Goal: Transaction & Acquisition: Subscribe to service/newsletter

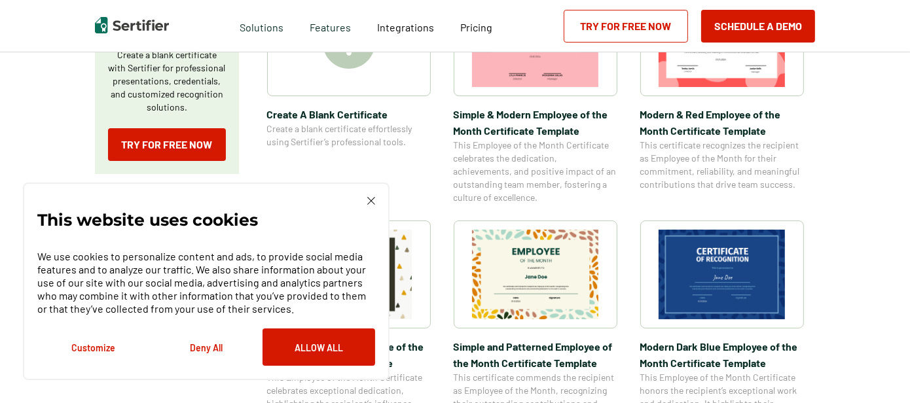
scroll to position [310, 0]
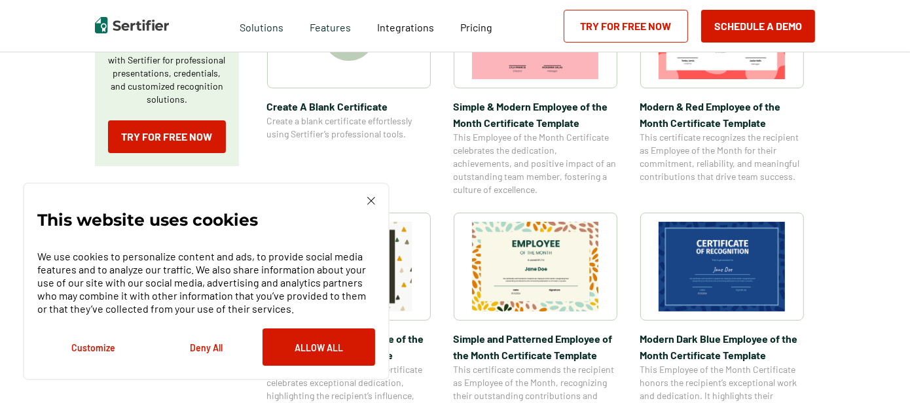
click at [374, 202] on img at bounding box center [371, 201] width 8 height 8
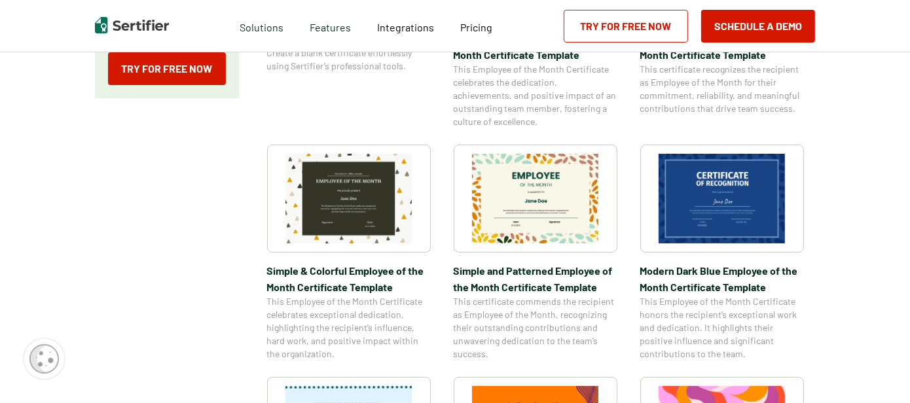
scroll to position [369, 0]
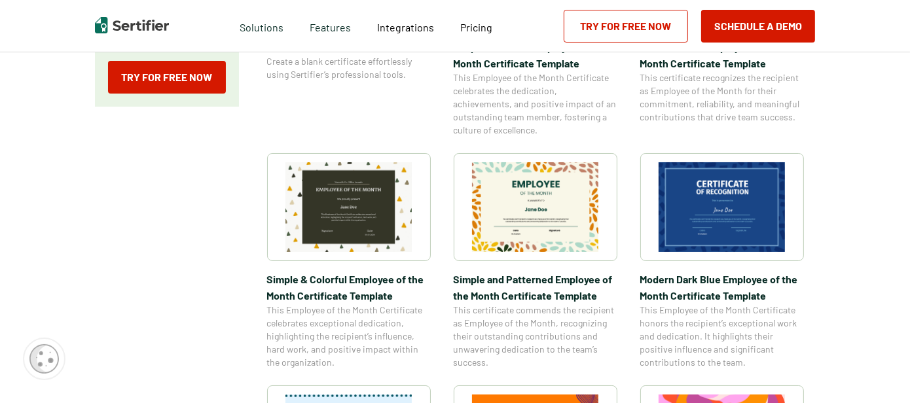
click at [746, 210] on img at bounding box center [721, 207] width 127 height 90
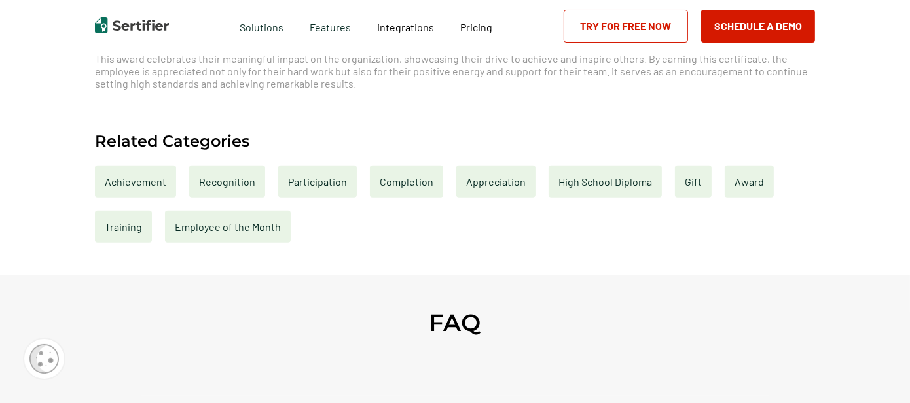
scroll to position [560, 0]
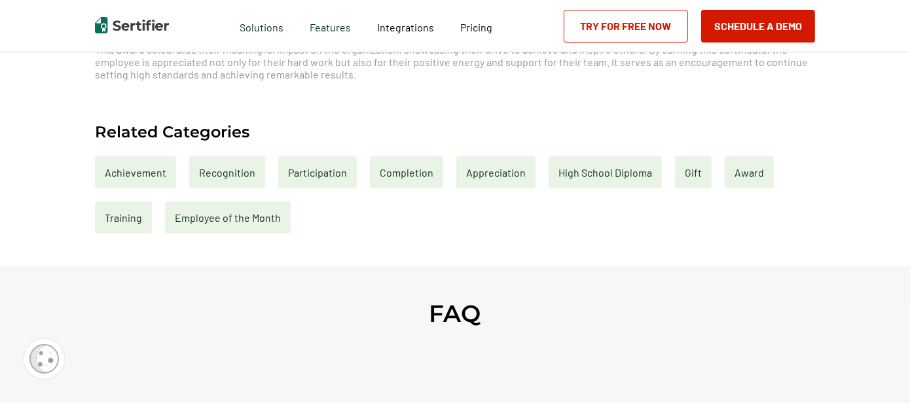
click at [234, 173] on div "Recognition" at bounding box center [227, 172] width 76 height 32
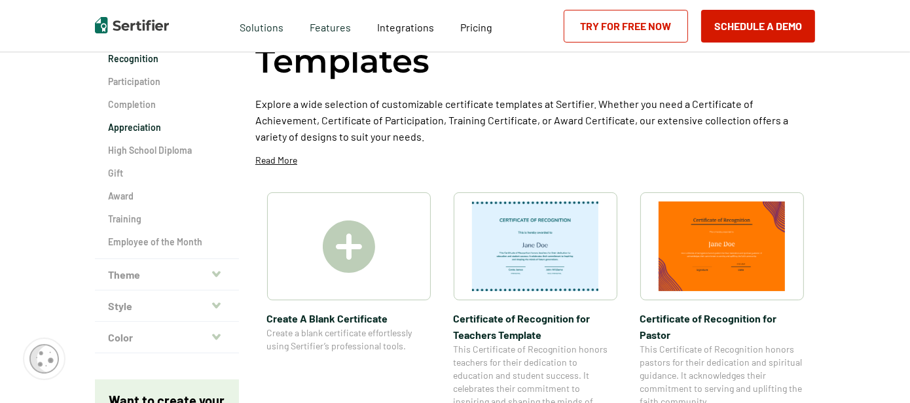
scroll to position [135, 0]
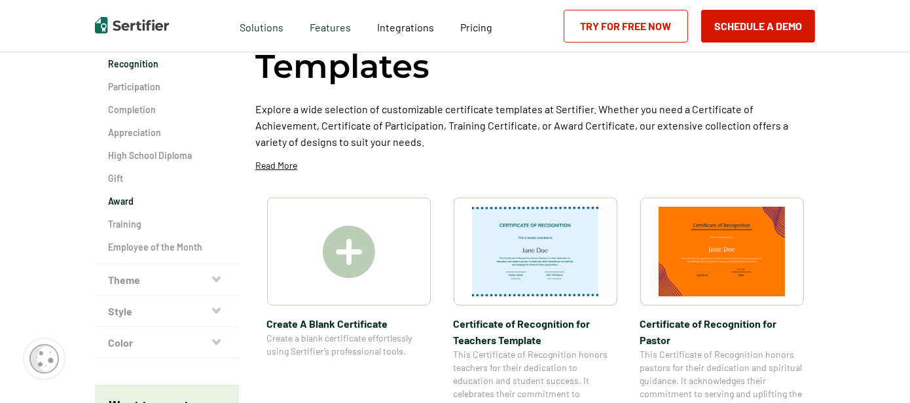
click at [119, 201] on h2 "Award" at bounding box center [167, 201] width 118 height 13
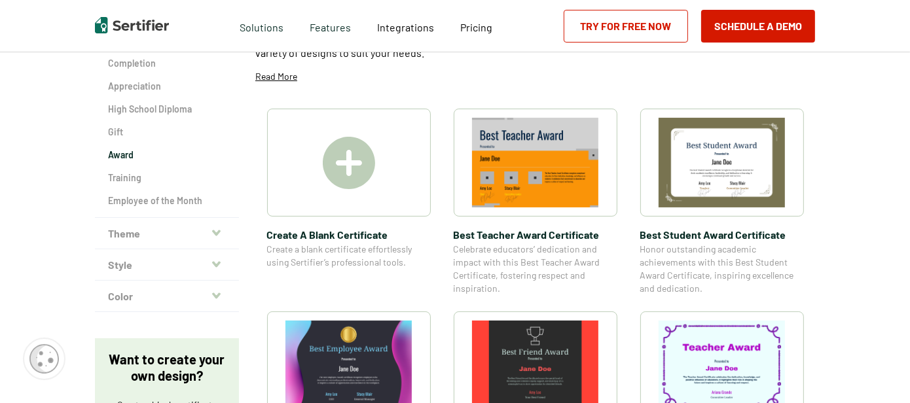
scroll to position [176, 0]
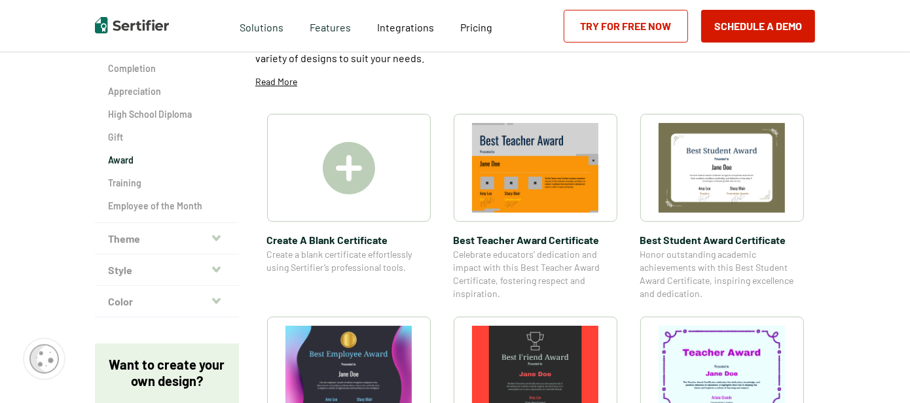
click at [217, 239] on icon "button" at bounding box center [216, 238] width 9 height 10
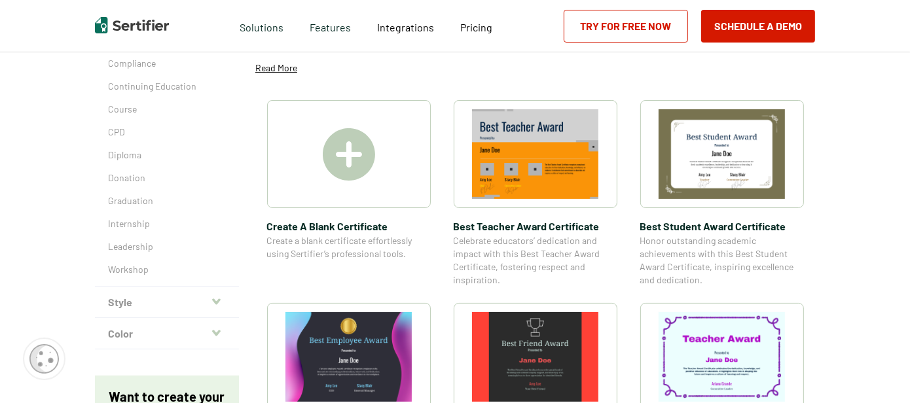
scroll to position [192, 0]
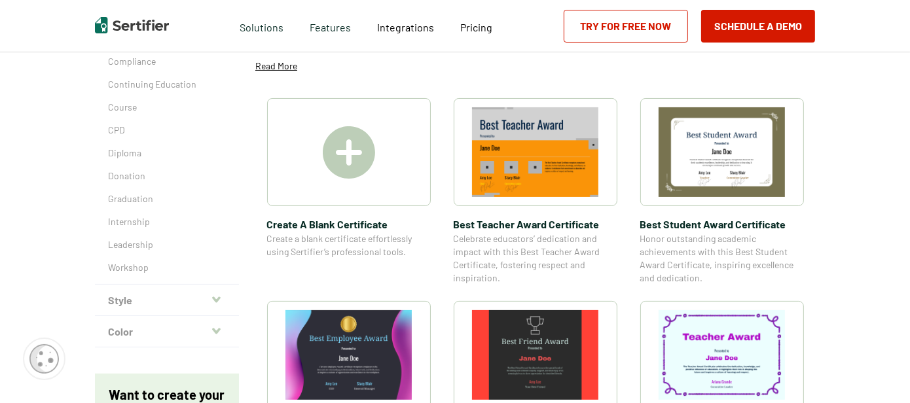
click at [211, 303] on button "Style" at bounding box center [167, 300] width 144 height 31
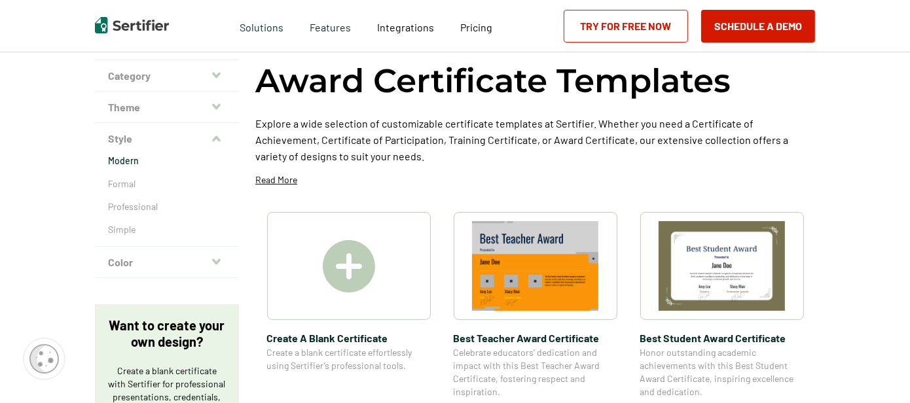
scroll to position [78, 0]
click at [215, 136] on icon "button" at bounding box center [216, 139] width 9 height 10
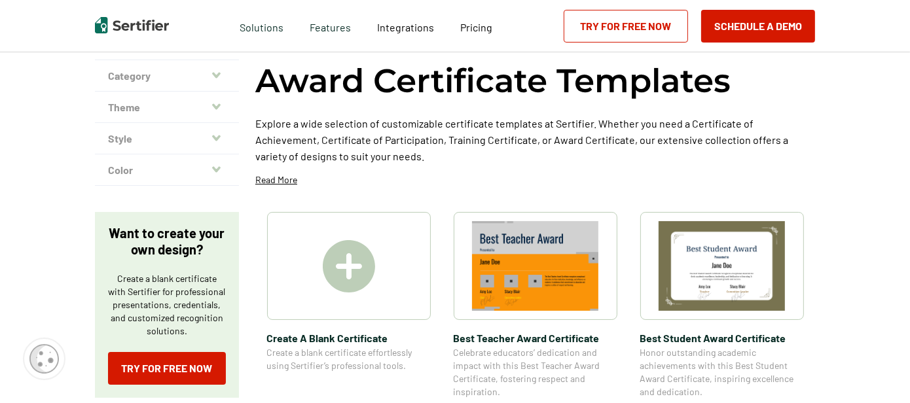
click at [223, 104] on button "Theme" at bounding box center [167, 107] width 144 height 31
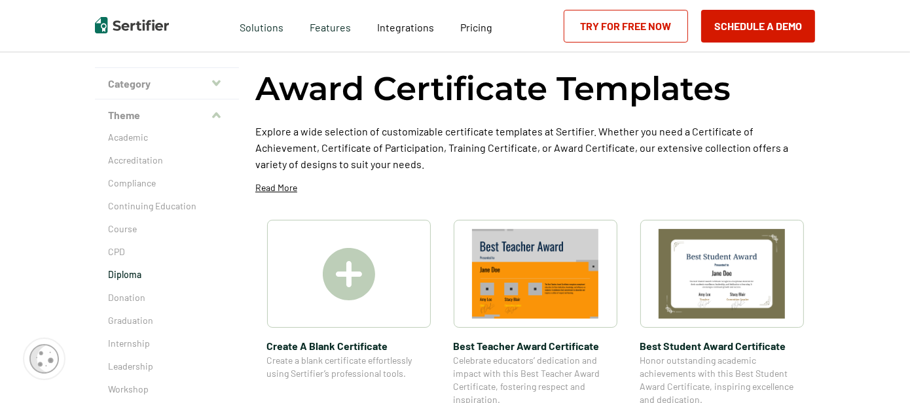
scroll to position [67, 0]
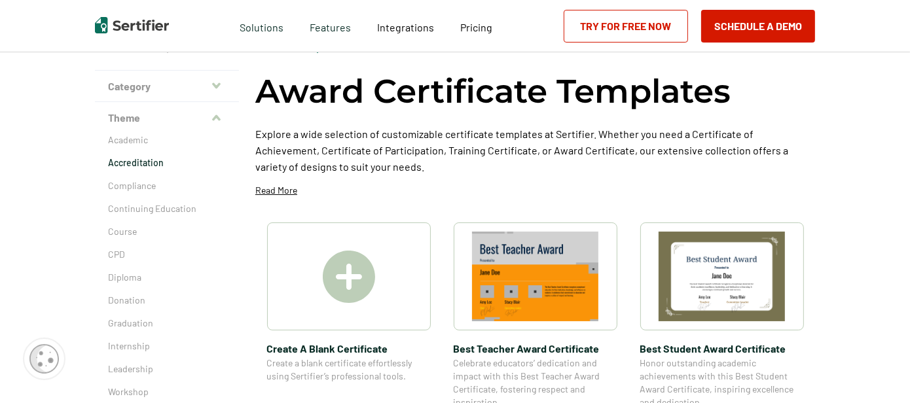
click at [137, 164] on p "Accreditation" at bounding box center [167, 162] width 118 height 13
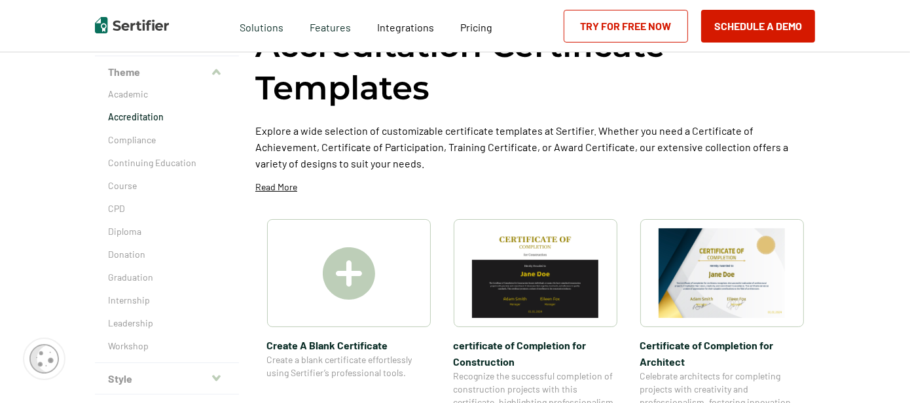
scroll to position [96, 0]
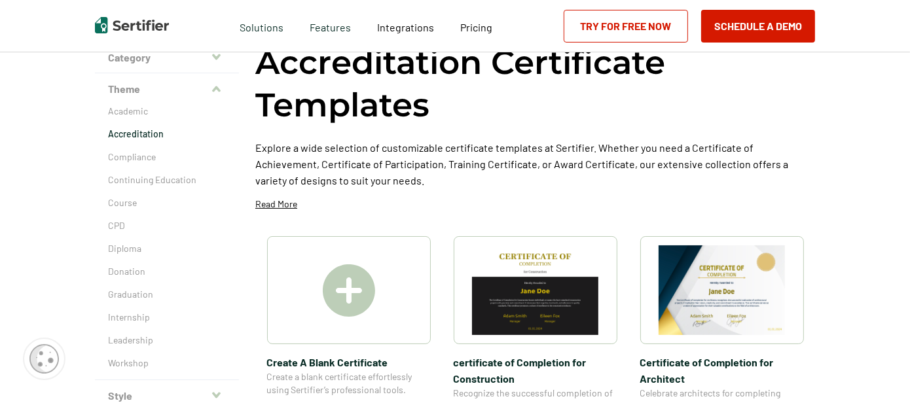
click at [225, 92] on button "Theme" at bounding box center [167, 88] width 144 height 31
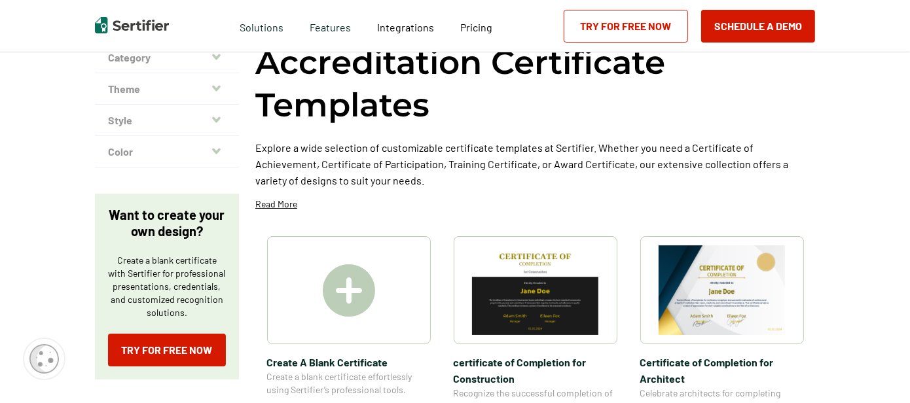
click at [220, 57] on icon "button" at bounding box center [216, 57] width 9 height 6
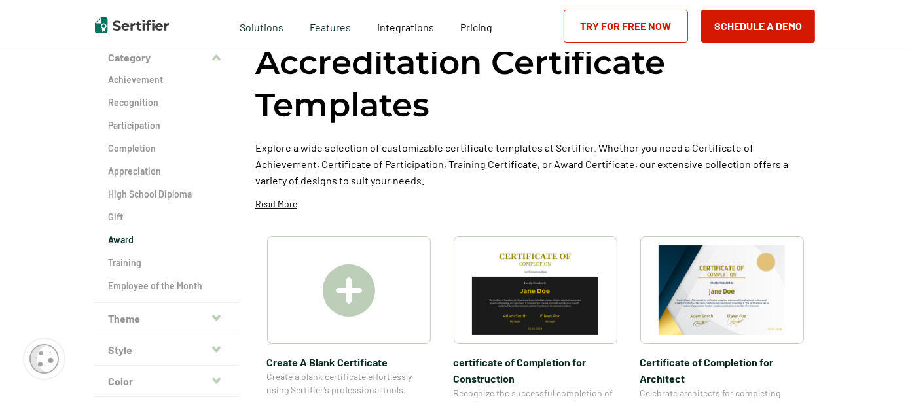
click at [126, 243] on h2 "Award" at bounding box center [167, 240] width 118 height 13
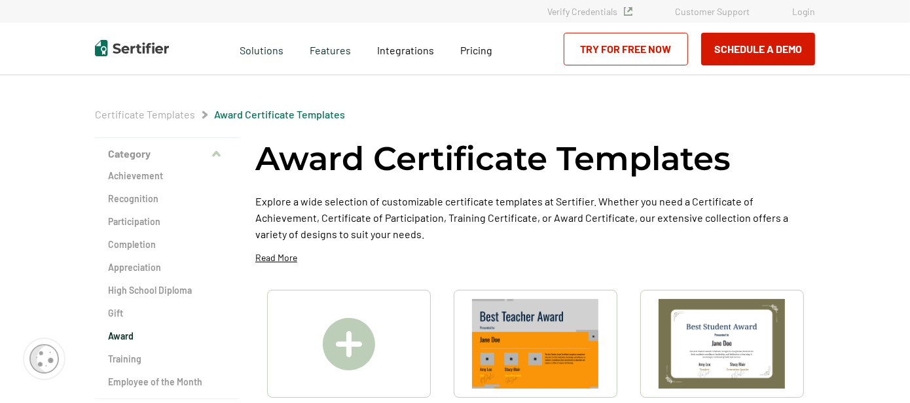
click at [221, 154] on icon "button" at bounding box center [216, 154] width 9 height 6
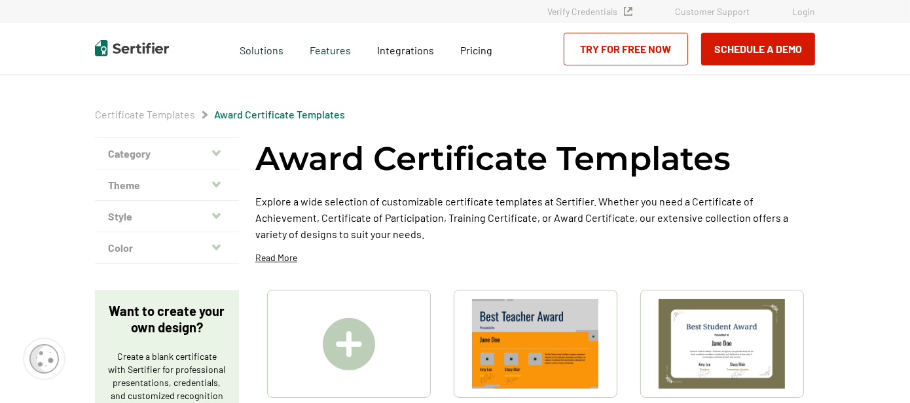
click at [221, 216] on icon "button" at bounding box center [216, 216] width 9 height 10
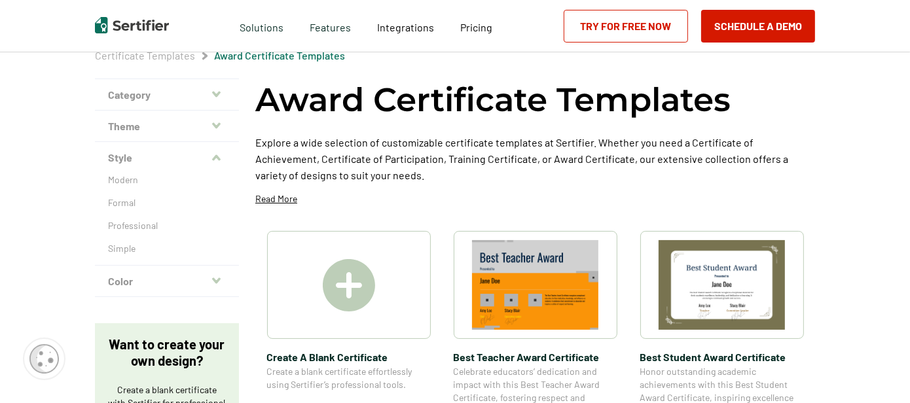
scroll to position [66, 0]
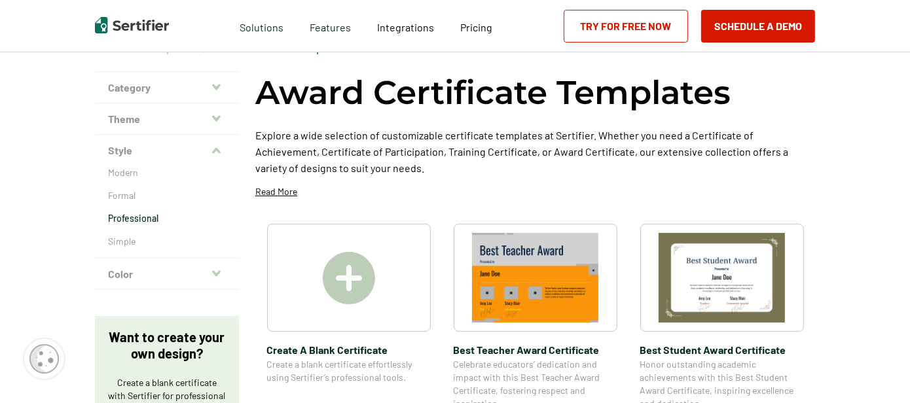
click at [158, 218] on p "Professional" at bounding box center [167, 218] width 118 height 13
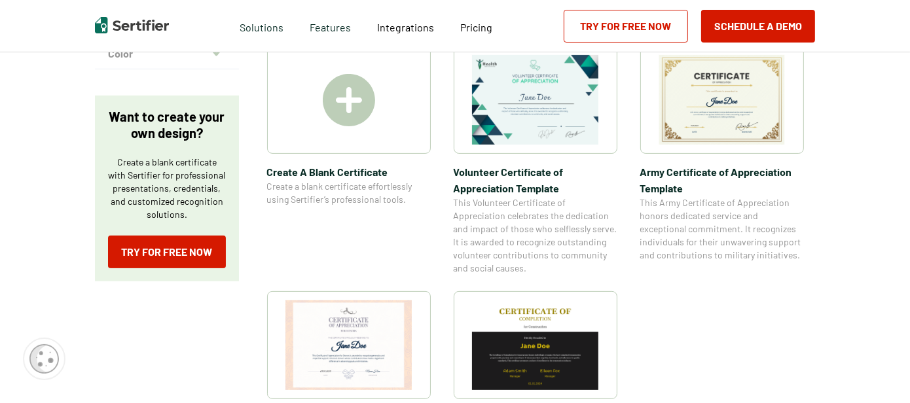
scroll to position [257, 0]
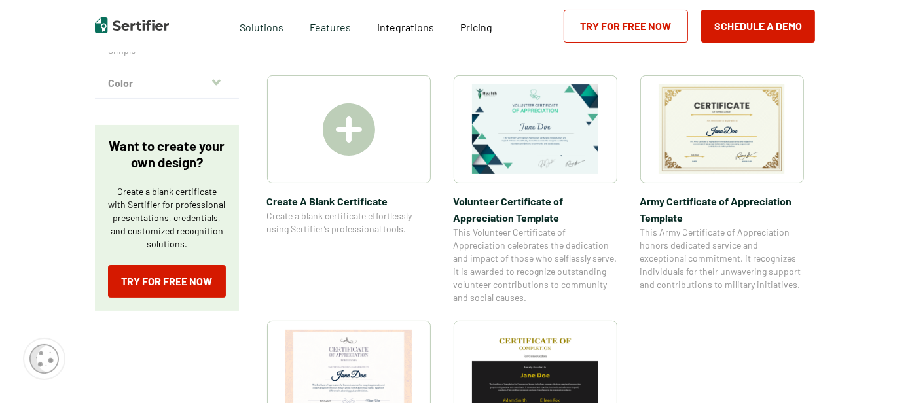
click at [495, 141] on img at bounding box center [535, 129] width 127 height 90
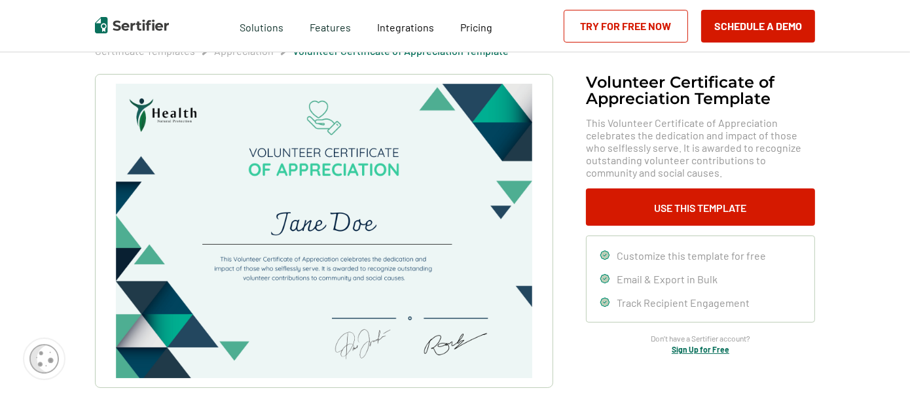
scroll to position [57, 0]
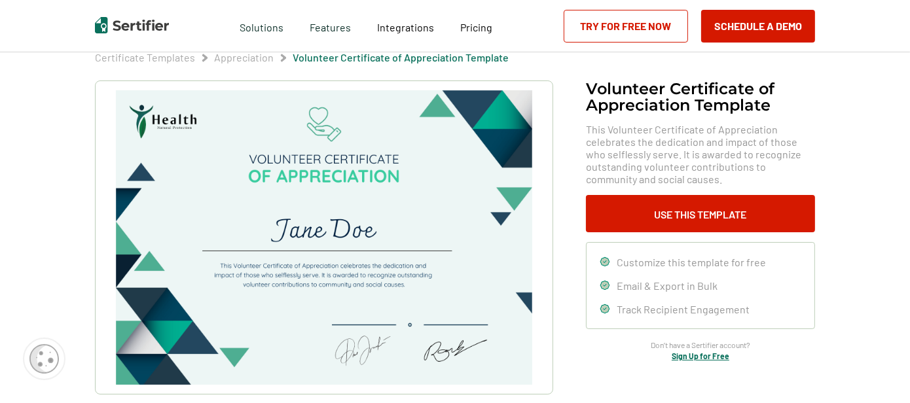
scroll to position [257, 0]
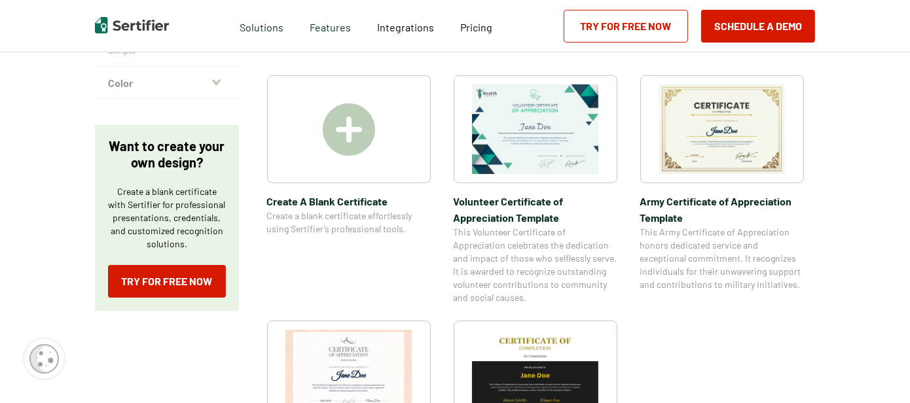
click at [698, 144] on img at bounding box center [721, 129] width 127 height 90
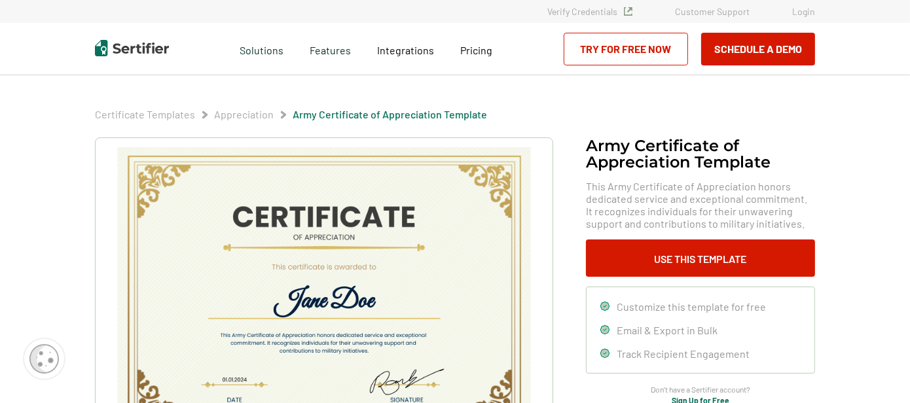
click at [244, 116] on link "Appreciation" at bounding box center [244, 114] width 60 height 12
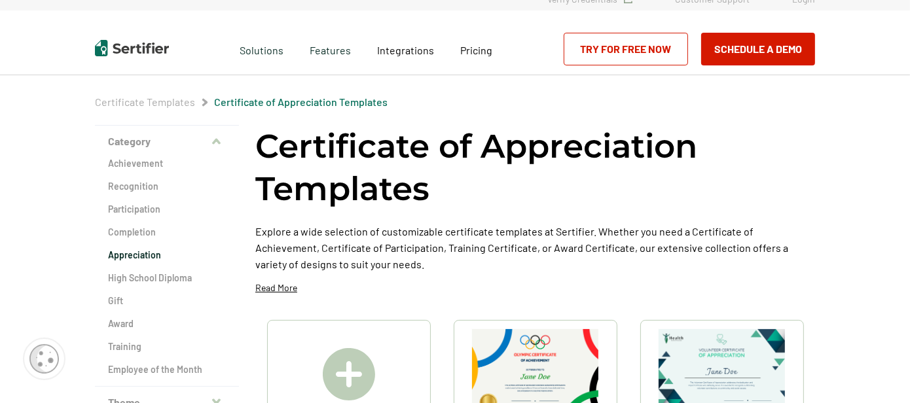
scroll to position [13, 0]
click at [121, 323] on h2 "Award" at bounding box center [167, 323] width 118 height 13
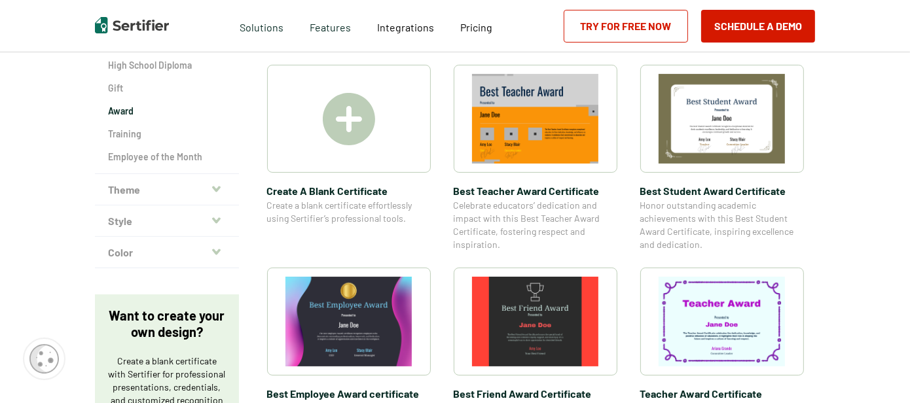
scroll to position [225, 0]
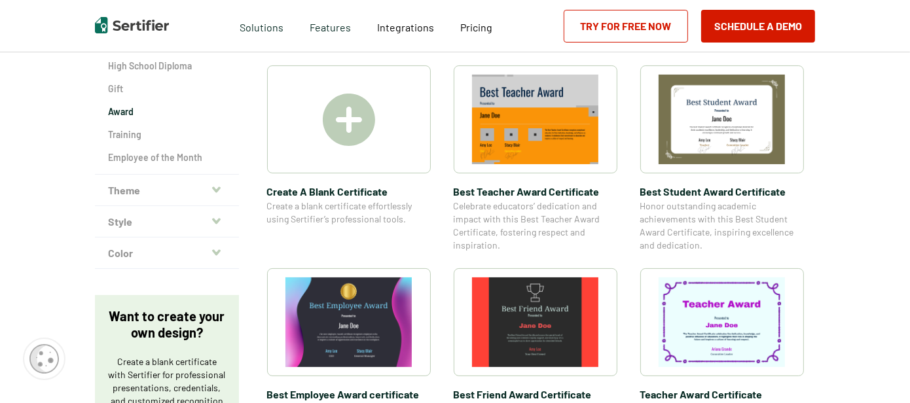
click at [501, 118] on img at bounding box center [535, 120] width 127 height 90
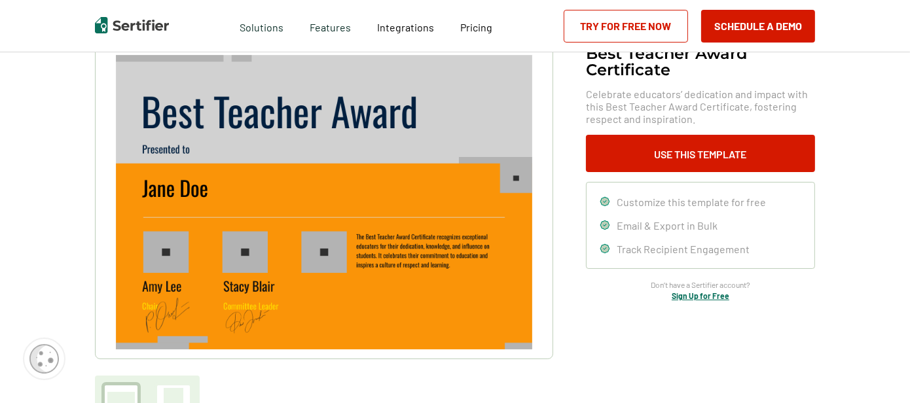
scroll to position [97, 0]
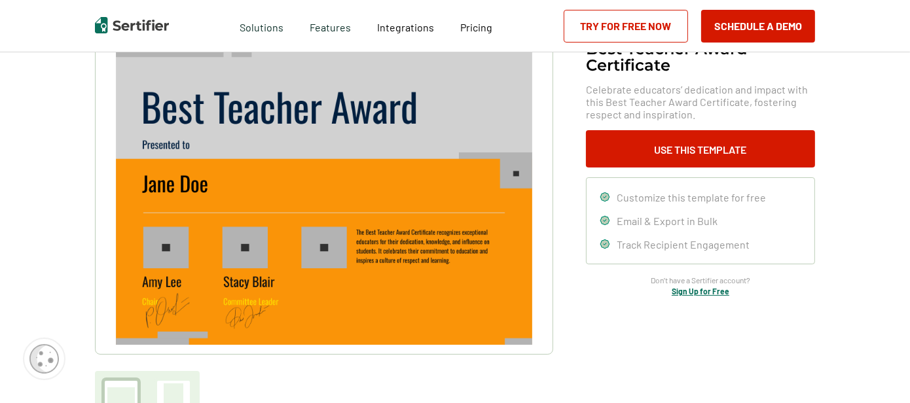
click at [168, 249] on img at bounding box center [324, 197] width 416 height 295
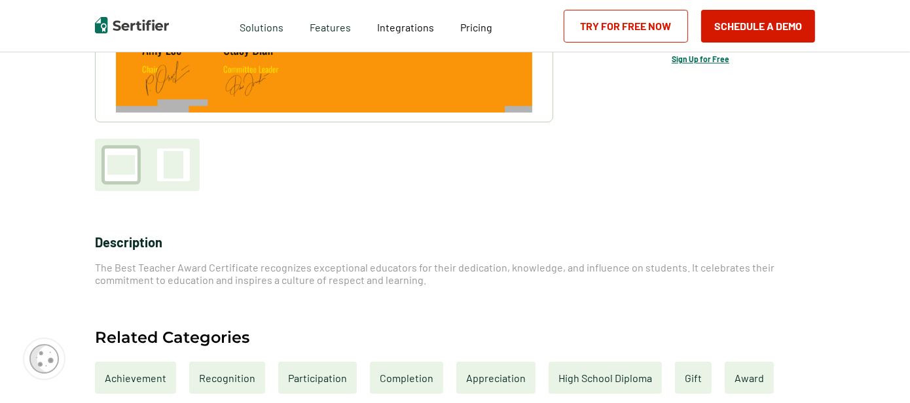
scroll to position [334, 0]
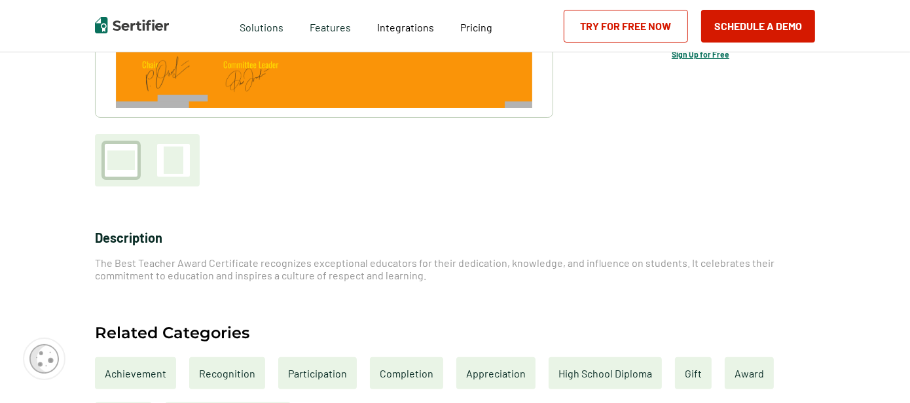
click at [178, 169] on div at bounding box center [174, 160] width 20 height 27
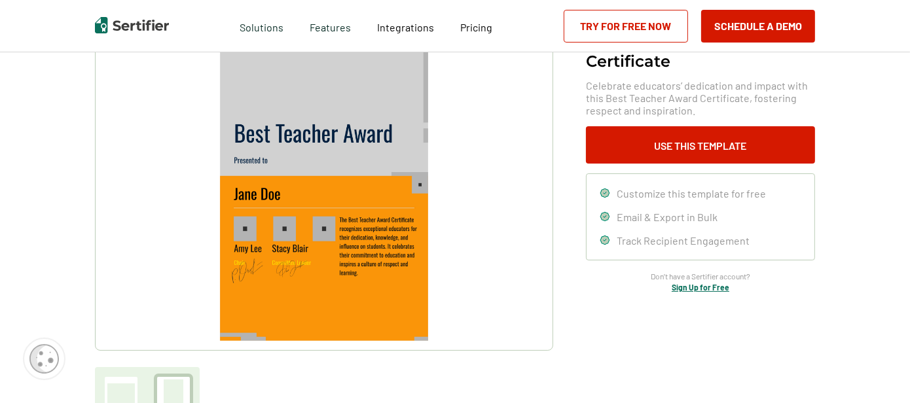
scroll to position [61, 0]
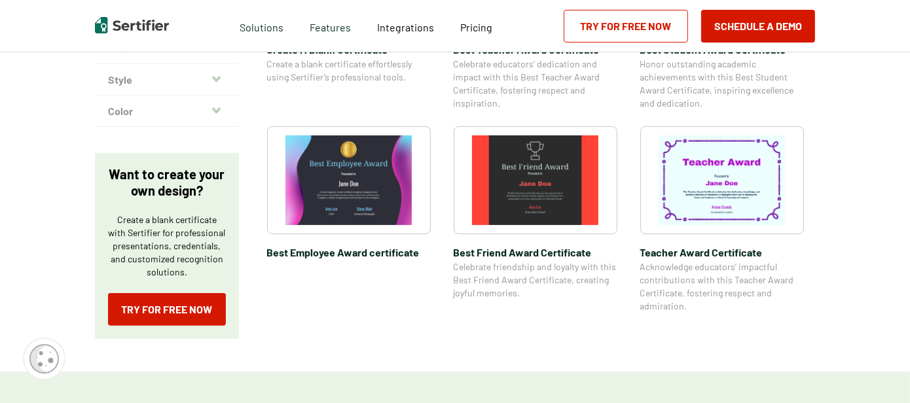
scroll to position [379, 0]
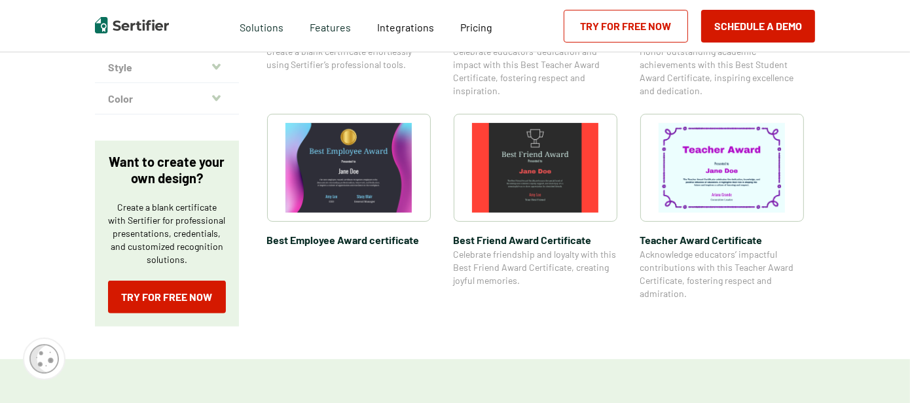
click at [378, 166] on img at bounding box center [348, 168] width 127 height 90
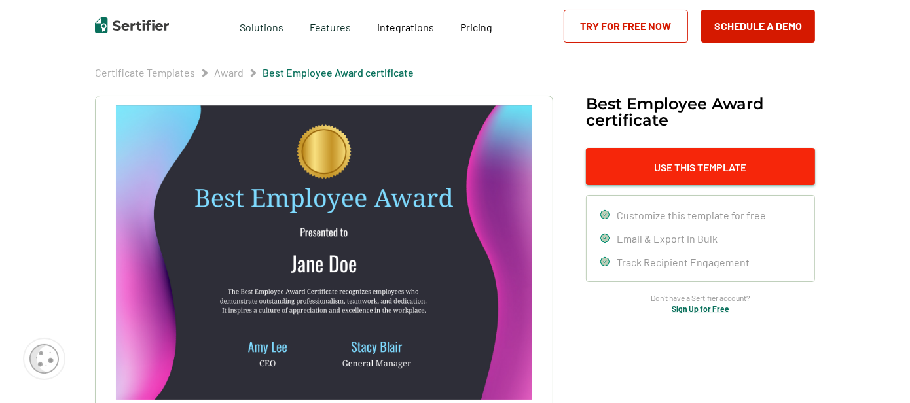
scroll to position [45, 0]
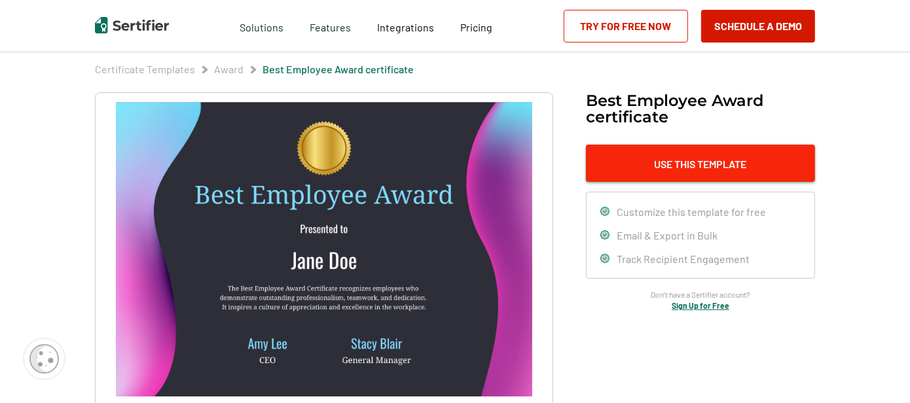
click at [630, 153] on button "Use This Template" at bounding box center [700, 163] width 229 height 37
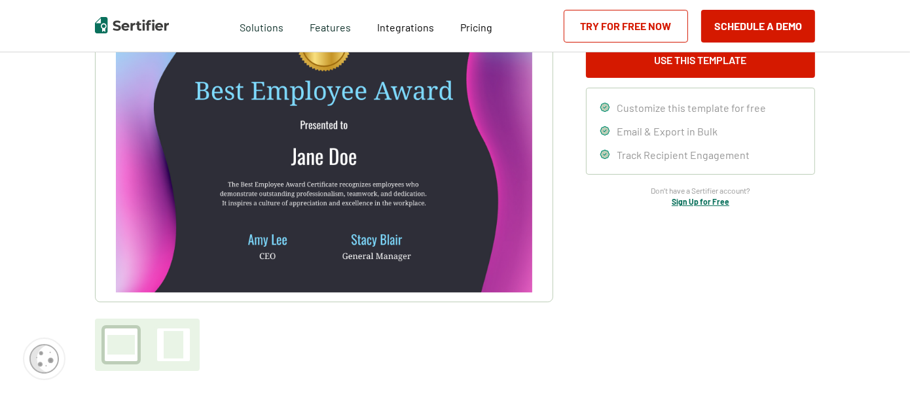
scroll to position [143, 0]
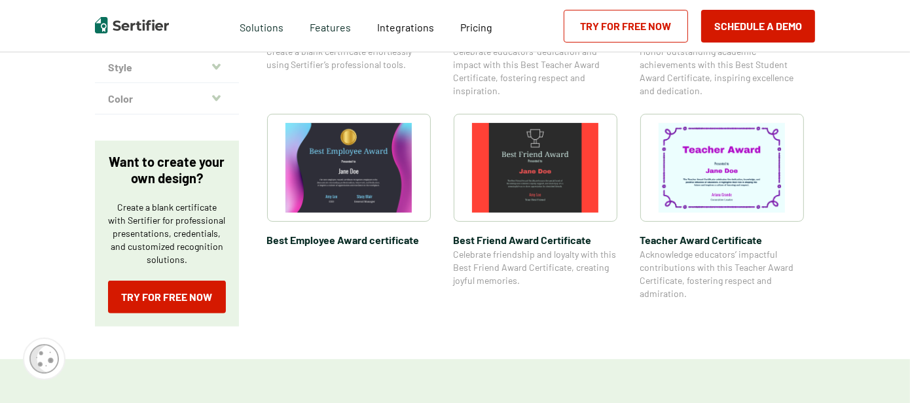
scroll to position [13, 0]
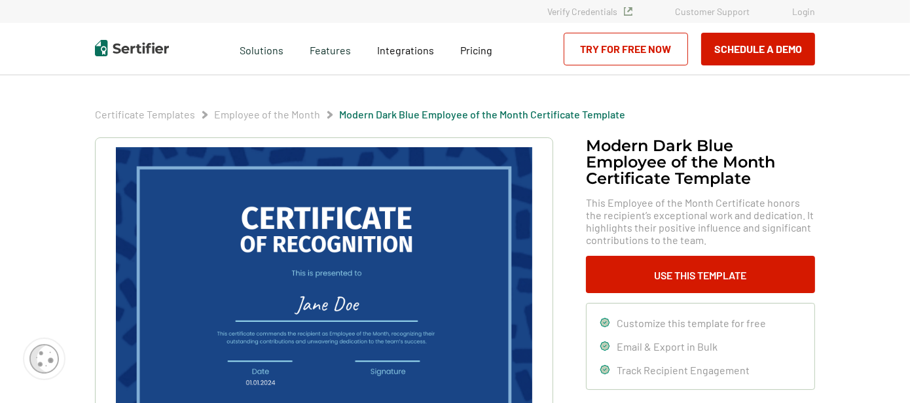
scroll to position [369, 0]
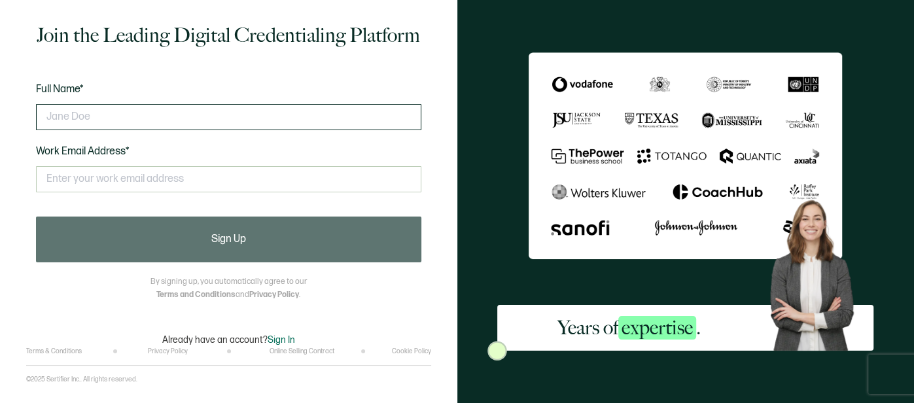
click at [235, 115] on input "text" at bounding box center [229, 117] width 386 height 26
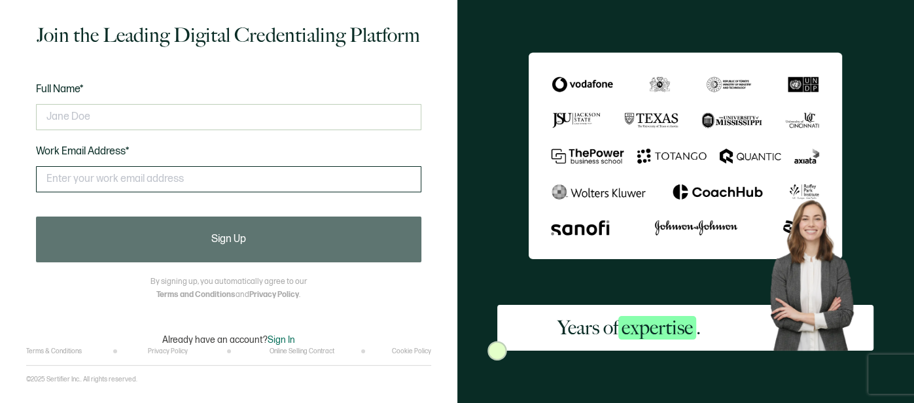
click at [242, 181] on input "text" at bounding box center [229, 179] width 386 height 26
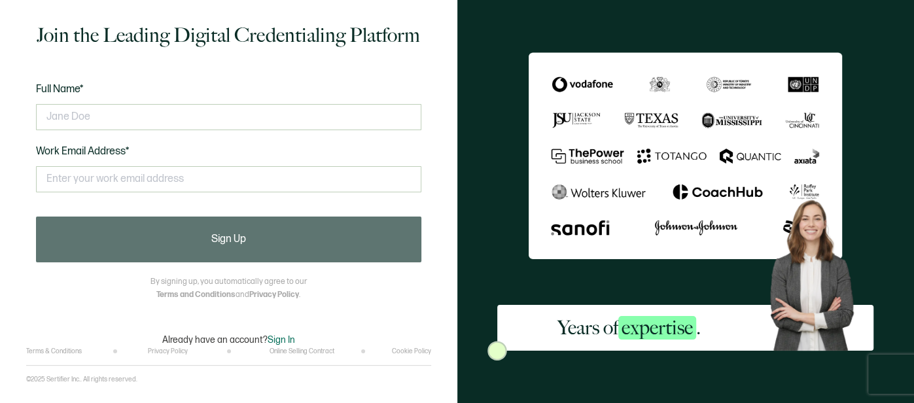
type input "[PERSON_NAME][EMAIL_ADDRESS][PERSON_NAME][DOMAIN_NAME]"
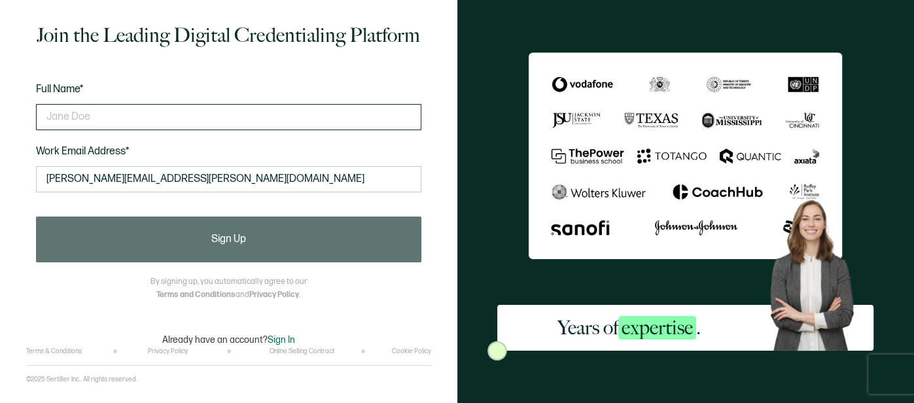
click at [138, 113] on input "text" at bounding box center [229, 117] width 386 height 26
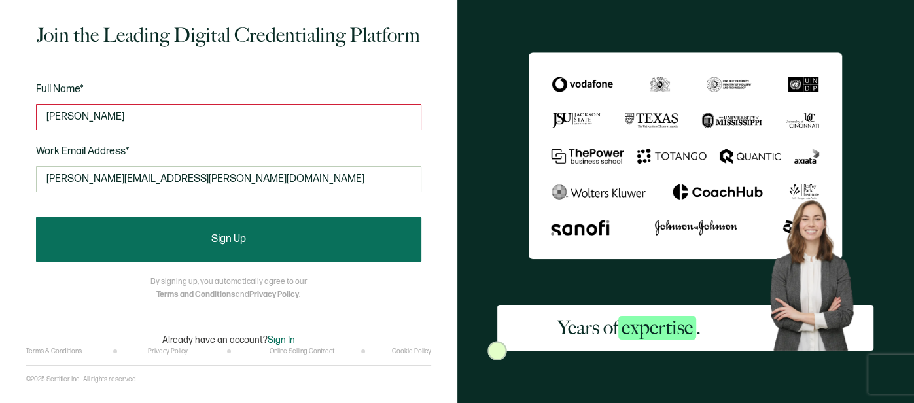
type input "[PERSON_NAME]"
click at [174, 231] on button "Sign Up" at bounding box center [229, 240] width 386 height 46
